Goal: Complete application form

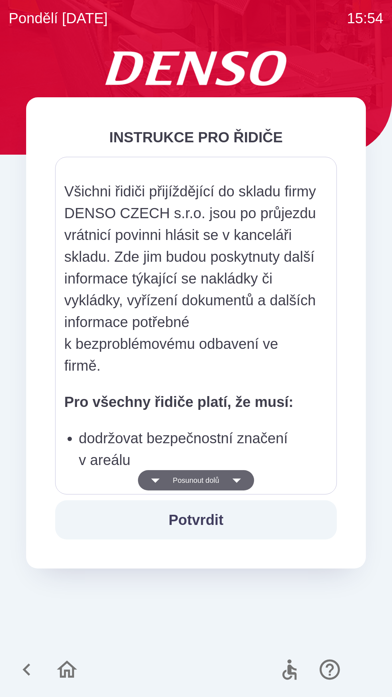
click at [237, 480] on icon "button" at bounding box center [237, 480] width 20 height 20
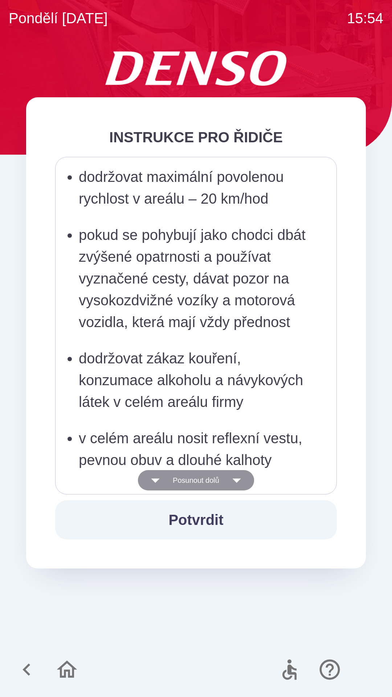
click at [238, 480] on icon "button" at bounding box center [237, 480] width 20 height 20
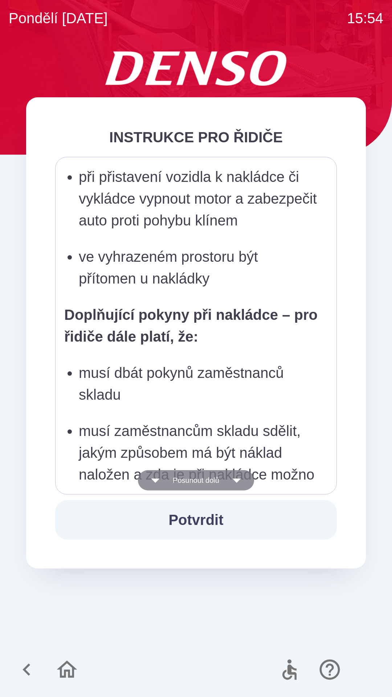
click at [239, 481] on icon "button" at bounding box center [236, 481] width 8 height 4
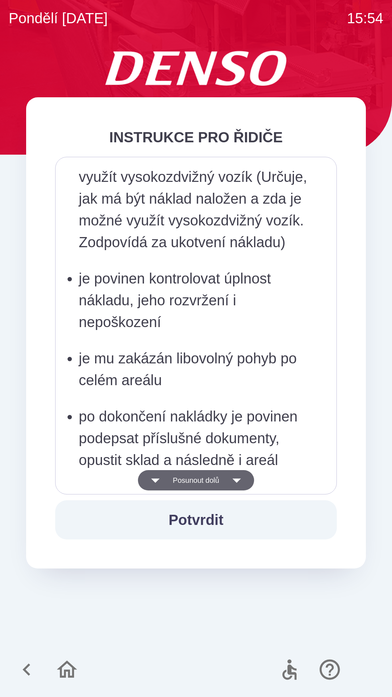
click at [239, 482] on icon "button" at bounding box center [237, 480] width 20 height 20
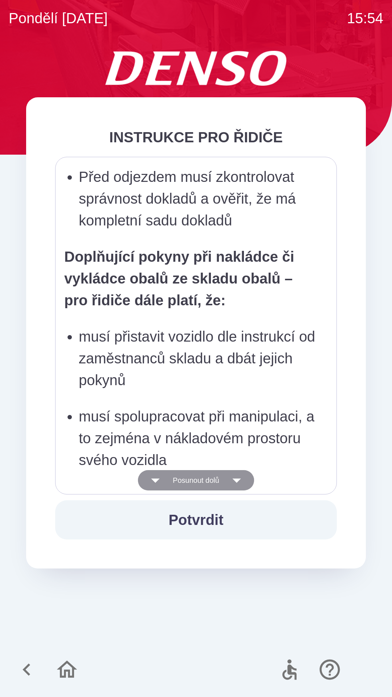
click at [237, 482] on icon "button" at bounding box center [237, 480] width 20 height 20
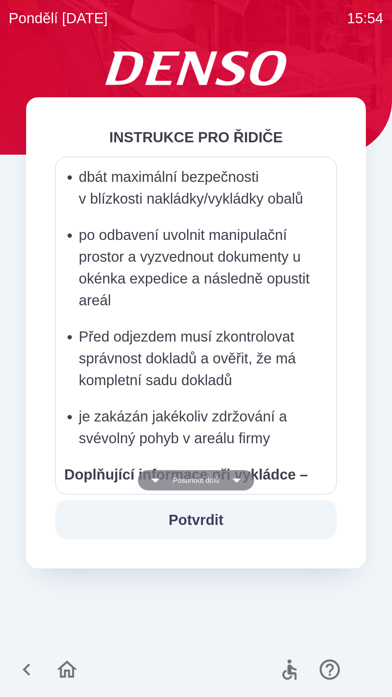
click at [236, 482] on icon "button" at bounding box center [237, 480] width 20 height 20
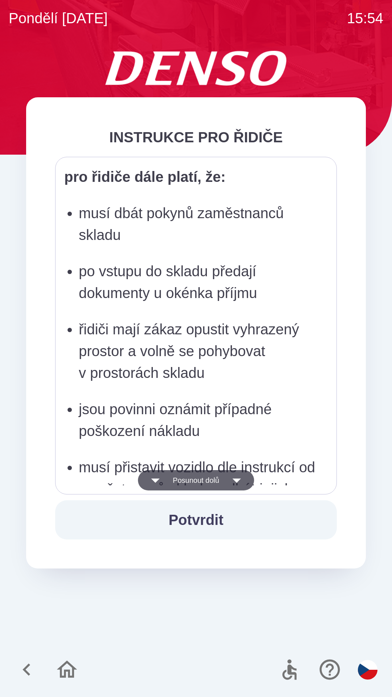
click at [236, 483] on icon "button" at bounding box center [237, 480] width 20 height 20
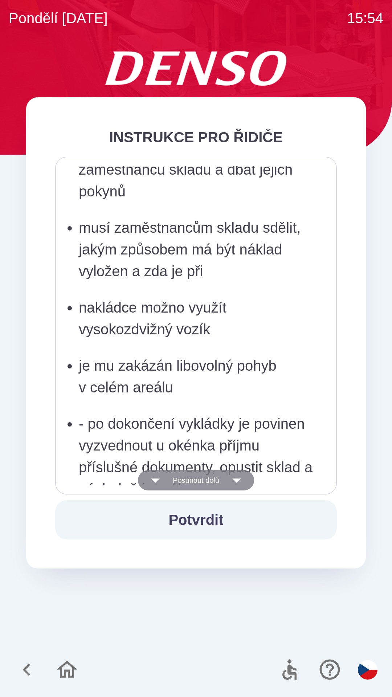
click at [236, 483] on icon "button" at bounding box center [237, 480] width 20 height 20
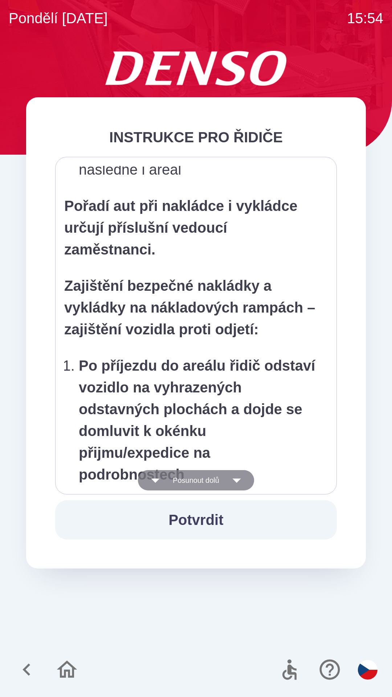
click at [237, 482] on icon "button" at bounding box center [237, 480] width 20 height 20
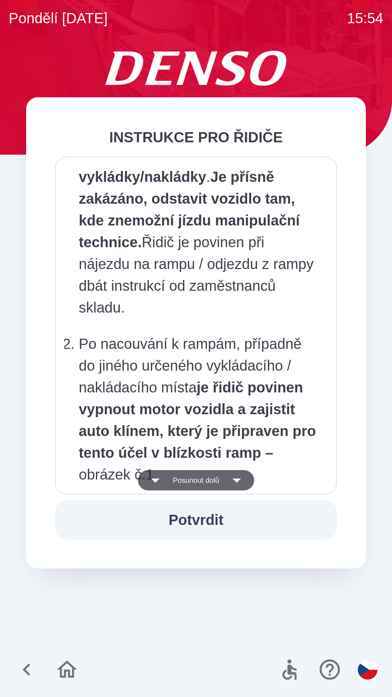
click at [234, 482] on icon "button" at bounding box center [237, 480] width 20 height 20
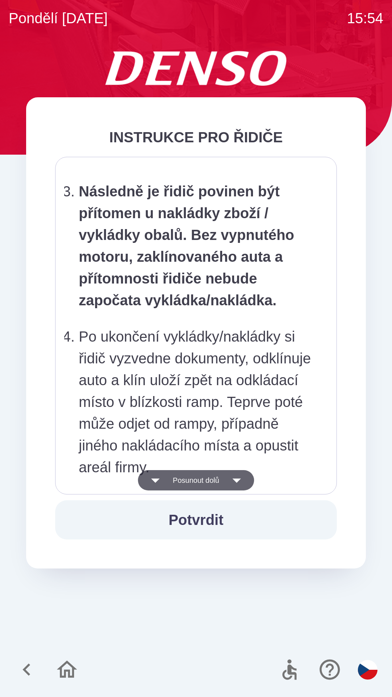
click at [233, 482] on icon "button" at bounding box center [237, 480] width 20 height 20
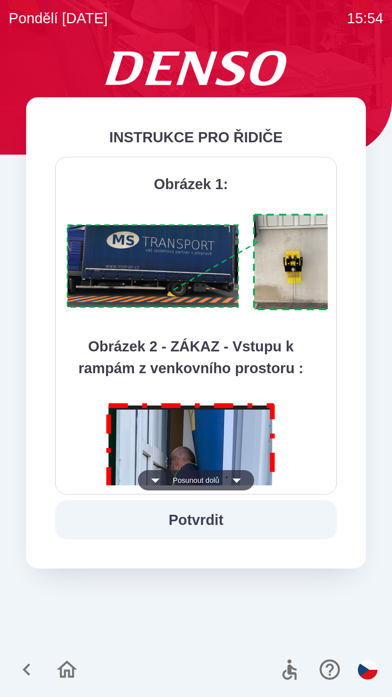
click at [234, 481] on icon "button" at bounding box center [237, 480] width 20 height 20
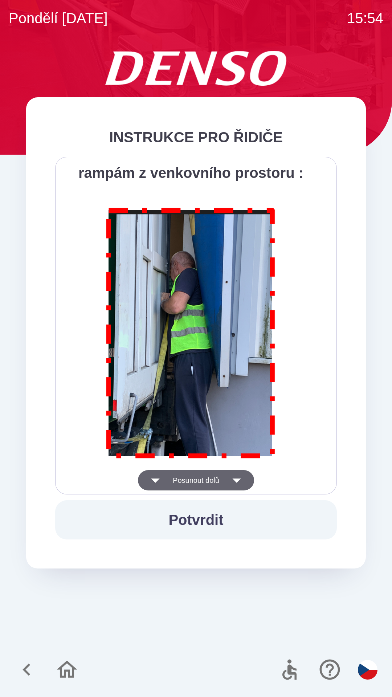
click at [235, 482] on icon "button" at bounding box center [237, 480] width 20 height 20
click at [235, 483] on div "Všichni řidiči přijíždějící do skladu firmy DENSO CZECH s.r.o. jsou po průjezdu…" at bounding box center [196, 326] width 264 height 320
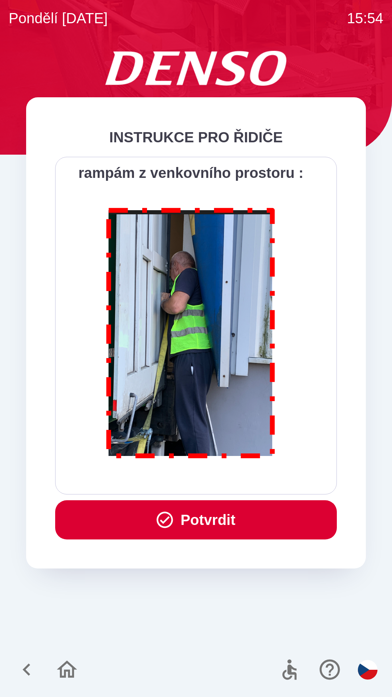
click at [235, 482] on div "Všichni řidiči přijíždějící do skladu firmy DENSO CZECH s.r.o. jsou po průjezdu…" at bounding box center [196, 326] width 264 height 320
click at [231, 519] on button "Potvrdit" at bounding box center [196, 519] width 282 height 39
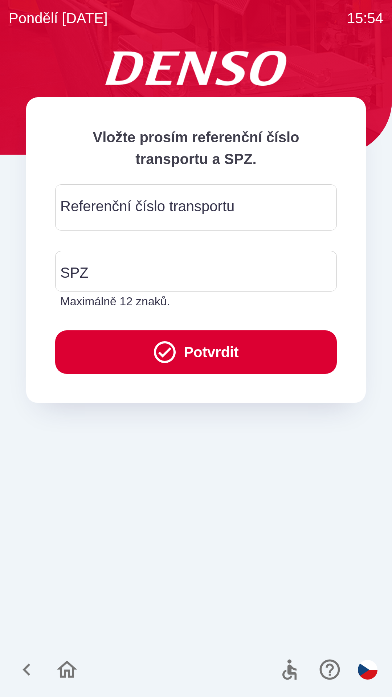
click at [151, 208] on div "Referenční číslo transportu Referenční číslo transportu" at bounding box center [196, 207] width 282 height 46
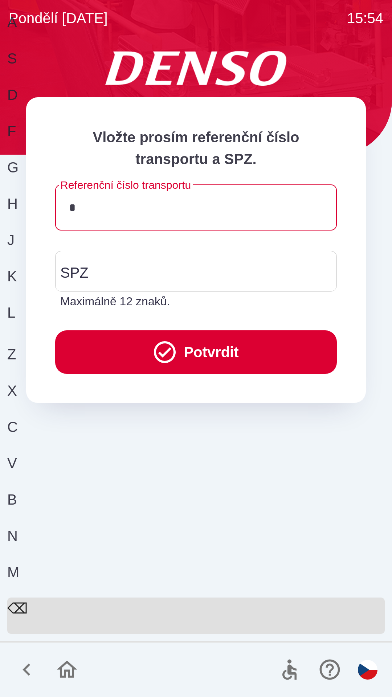
click at [121, 452] on div "C" at bounding box center [193, 434] width 372 height 36
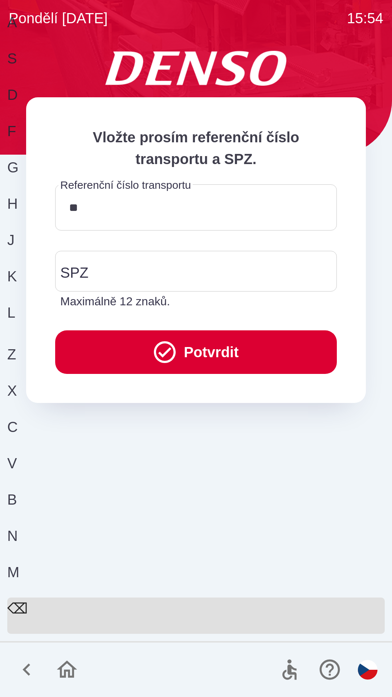
click at [213, 525] on div "B" at bounding box center [193, 507] width 372 height 36
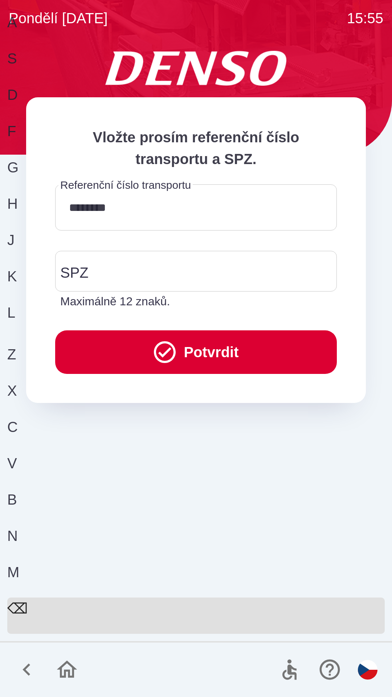
type input "*********"
click at [117, 272] on input "SPZ" at bounding box center [190, 271] width 264 height 34
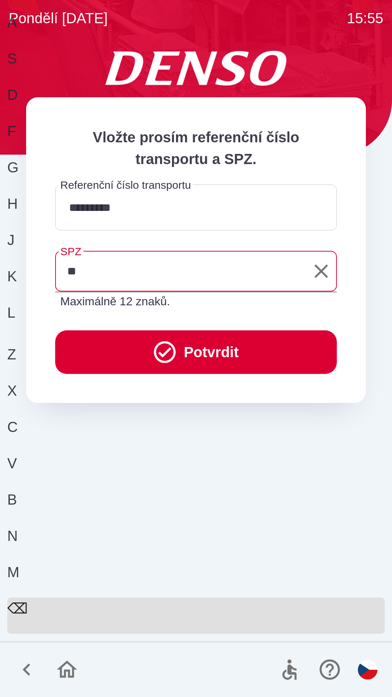
click at [69, 84] on div "S" at bounding box center [193, 66] width 372 height 36
click at [117, 452] on div "C" at bounding box center [193, 434] width 372 height 36
type input "*******"
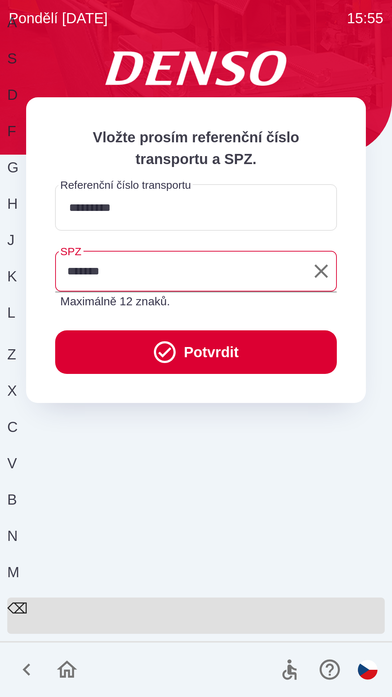
click at [234, 353] on button "Potvrdit" at bounding box center [196, 352] width 282 height 44
